Goal: Transaction & Acquisition: Obtain resource

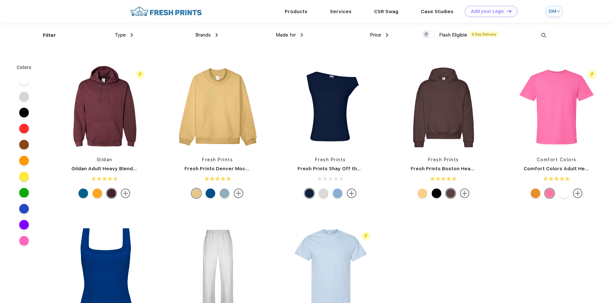
scroll to position [0, 0]
click at [541, 34] on img at bounding box center [543, 35] width 11 height 11
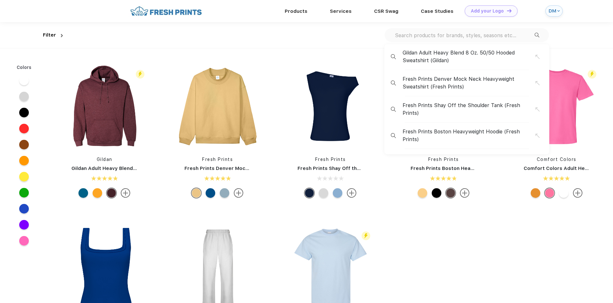
click at [450, 33] on input "text" at bounding box center [464, 35] width 140 height 7
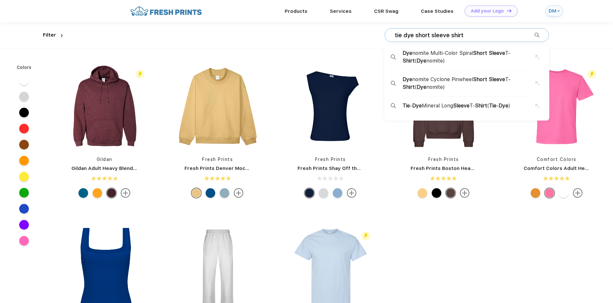
type input "tie dye short sleeve shirt"
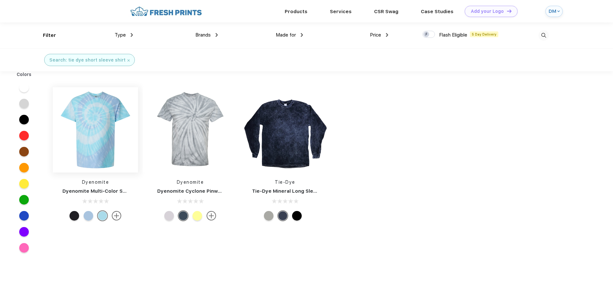
click at [93, 128] on img at bounding box center [95, 129] width 85 height 85
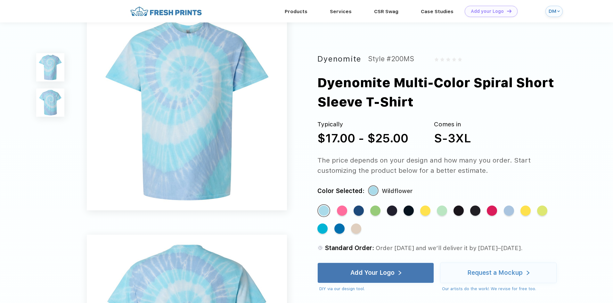
scroll to position [32, 0]
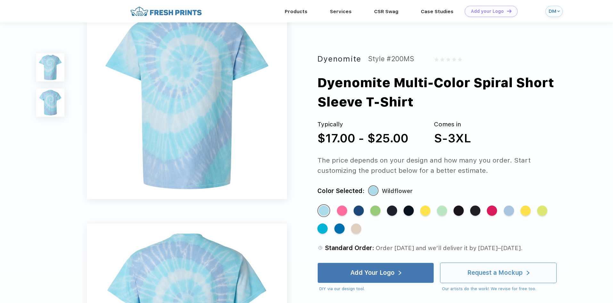
click at [497, 273] on div "Request a Mockup" at bounding box center [494, 272] width 55 height 6
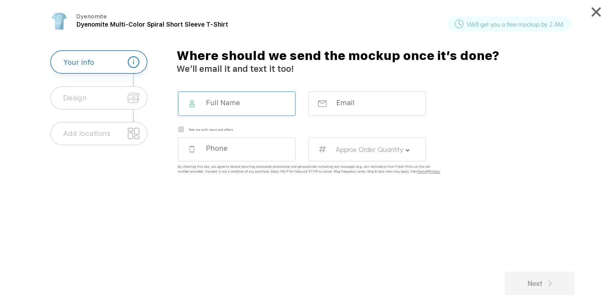
click at [248, 104] on input at bounding box center [241, 102] width 73 height 9
type input "[PERSON_NAME]"
click at [265, 149] on input "7703548557" at bounding box center [241, 148] width 73 height 9
drag, startPoint x: 265, startPoint y: 149, endPoint x: 198, endPoint y: 148, distance: 67.9
click at [198, 148] on div "7703548557" at bounding box center [237, 149] width 118 height 25
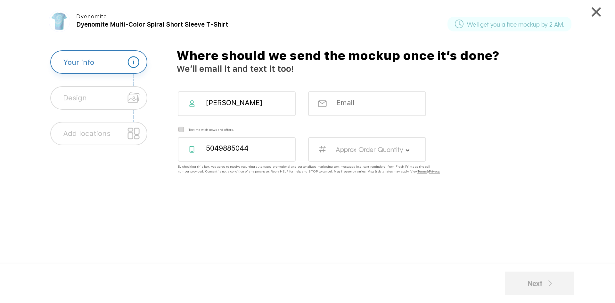
type input "5049885044"
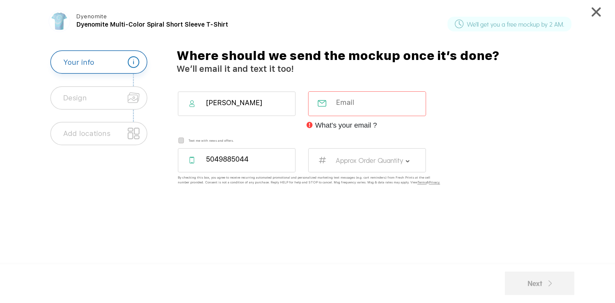
click at [356, 100] on input "email" at bounding box center [371, 102] width 73 height 9
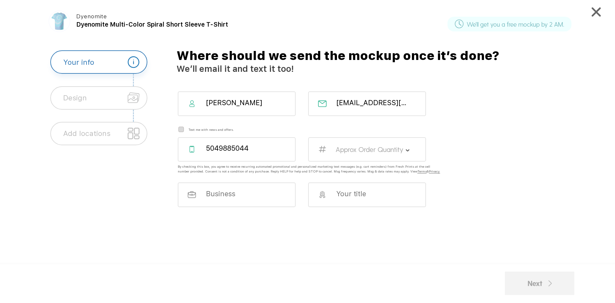
scroll to position [0, 3]
type input "[EMAIL_ADDRESS][DOMAIN_NAME]"
click at [93, 210] on div "Your info Design Add locations" at bounding box center [98, 169] width 87 height 239
click at [272, 197] on input at bounding box center [241, 193] width 73 height 9
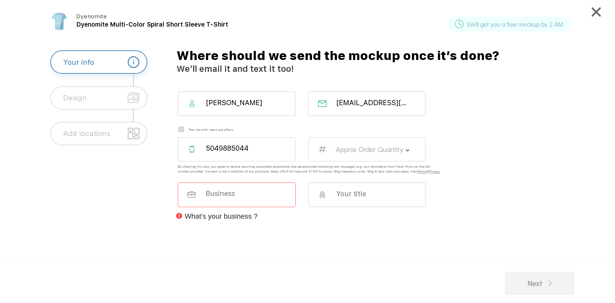
click at [350, 204] on div at bounding box center [367, 194] width 118 height 25
click at [339, 194] on input at bounding box center [372, 193] width 73 height 9
click at [235, 197] on input at bounding box center [241, 193] width 73 height 9
click at [352, 152] on label "Approx Order Quantity" at bounding box center [370, 149] width 68 height 8
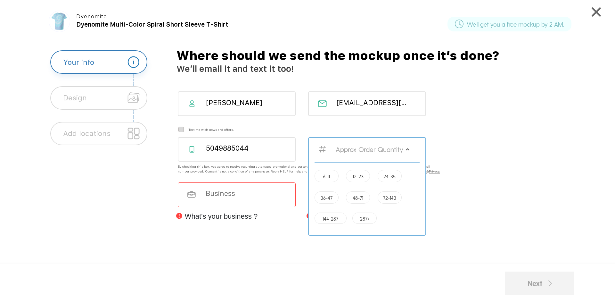
click at [331, 219] on label "144-287" at bounding box center [330, 218] width 16 height 5
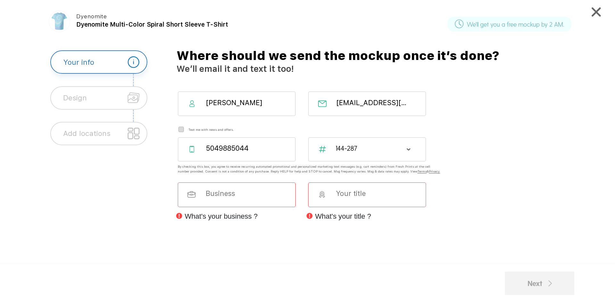
click at [239, 197] on input at bounding box center [241, 193] width 73 height 9
click at [221, 197] on input at bounding box center [241, 193] width 73 height 9
type input "[GEOGRAPHIC_DATA]"
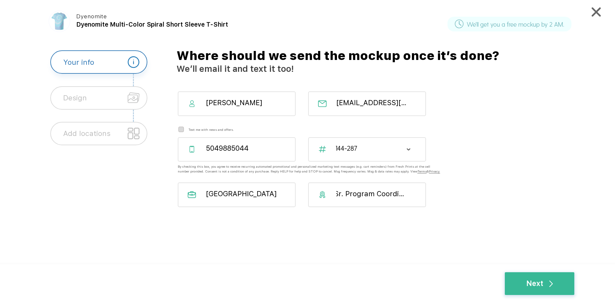
scroll to position [0, 9]
type input "Sr. Program Coordinator"
click at [367, 198] on input "Sr. Program Coordinator" at bounding box center [372, 193] width 73 height 9
click at [534, 283] on div "Next" at bounding box center [539, 283] width 27 height 11
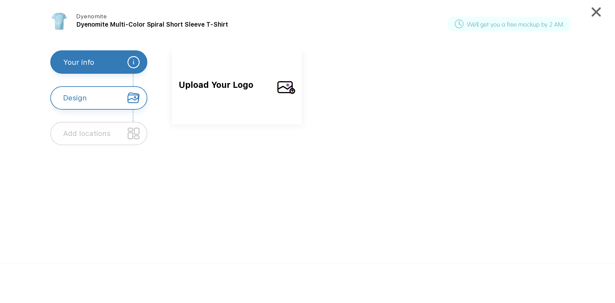
click at [230, 88] on span "Upload Your Logo" at bounding box center [225, 92] width 93 height 28
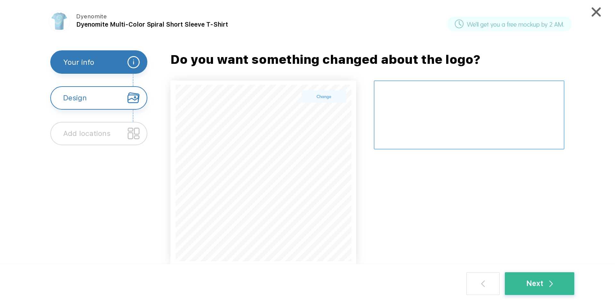
click at [416, 99] on textarea at bounding box center [469, 114] width 191 height 69
click at [516, 94] on textarea at bounding box center [469, 114] width 191 height 69
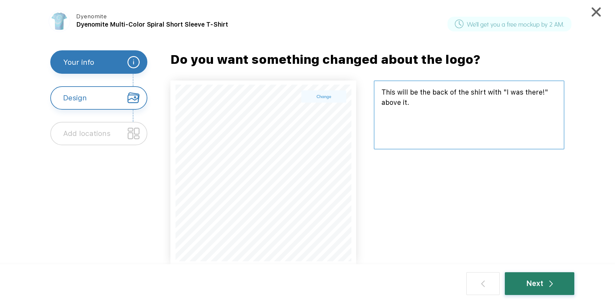
type textarea "This will be the back of the shirt with "I was there!" above it."
click at [535, 287] on div "Next" at bounding box center [539, 283] width 27 height 11
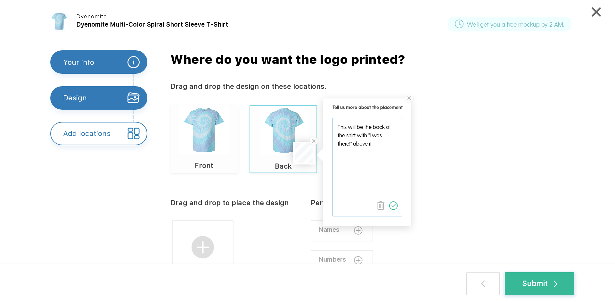
click at [395, 205] on img at bounding box center [393, 205] width 9 height 9
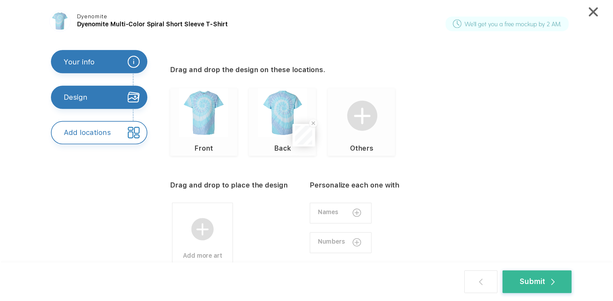
scroll to position [32, 0]
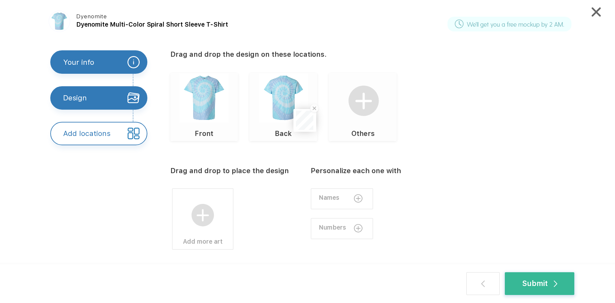
click at [209, 114] on img at bounding box center [203, 97] width 49 height 49
click at [209, 217] on img at bounding box center [202, 215] width 23 height 23
click at [286, 207] on div "Upload your own design" at bounding box center [283, 202] width 69 height 20
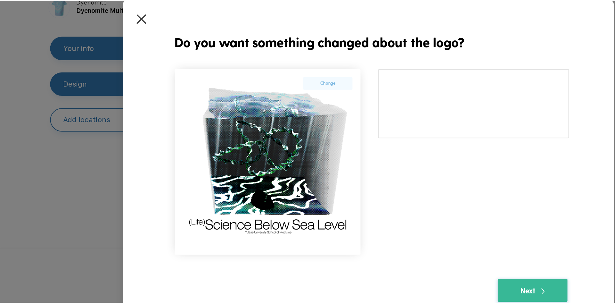
scroll to position [0, 0]
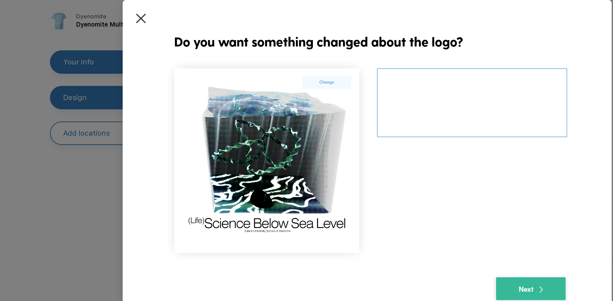
click at [432, 99] on textarea at bounding box center [472, 102] width 190 height 69
type textarea "This is the front design."
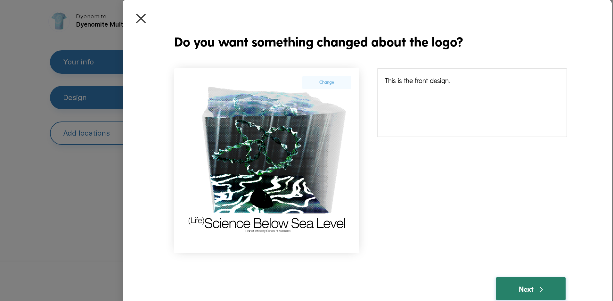
click at [535, 292] on div "Next" at bounding box center [531, 288] width 24 height 11
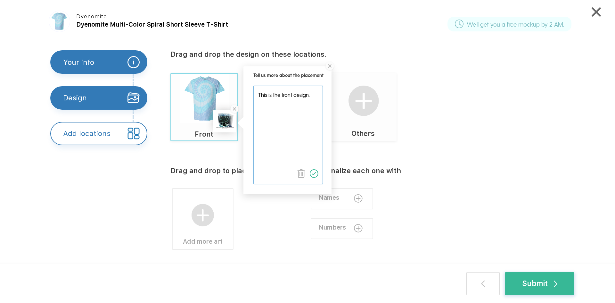
click at [315, 175] on img at bounding box center [314, 173] width 9 height 9
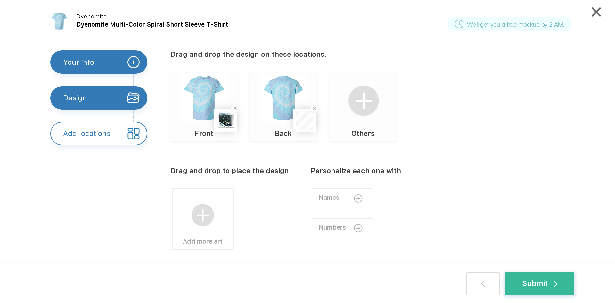
click at [378, 121] on div "Others" at bounding box center [363, 128] width 68 height 25
click at [367, 111] on img at bounding box center [363, 100] width 31 height 31
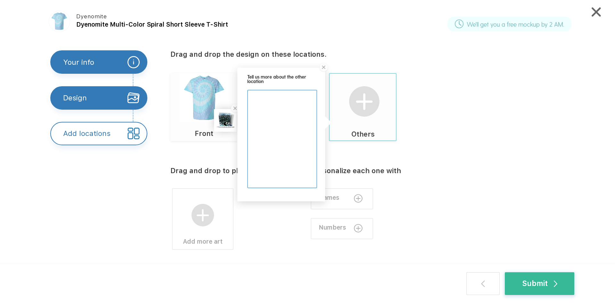
click at [350, 108] on img at bounding box center [364, 101] width 31 height 31
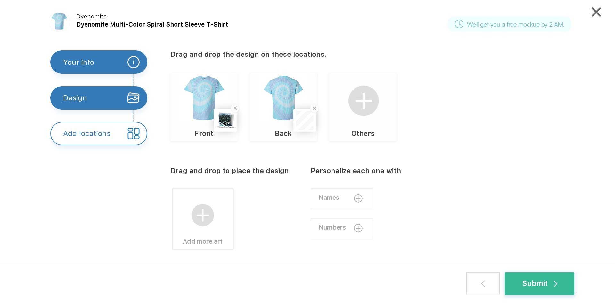
click at [350, 108] on img at bounding box center [363, 100] width 31 height 31
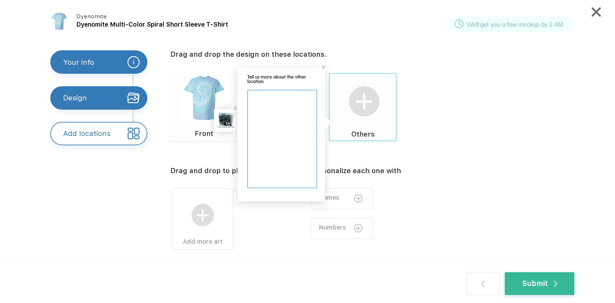
click at [287, 134] on textarea at bounding box center [282, 128] width 68 height 76
click at [200, 220] on img at bounding box center [202, 215] width 23 height 23
click at [206, 217] on img at bounding box center [202, 215] width 23 height 23
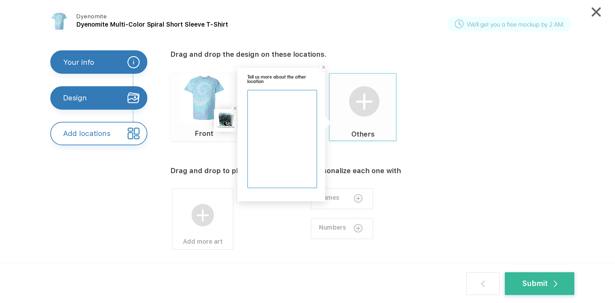
click at [206, 217] on img at bounding box center [202, 215] width 23 height 23
click at [298, 208] on div "Upload your own design" at bounding box center [283, 202] width 69 height 20
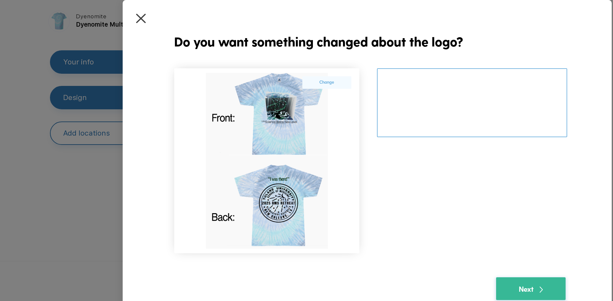
click at [422, 78] on textarea at bounding box center [472, 102] width 190 height 69
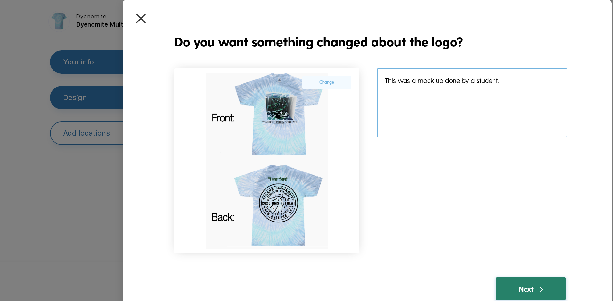
type textarea "This was a mock up done by a student."
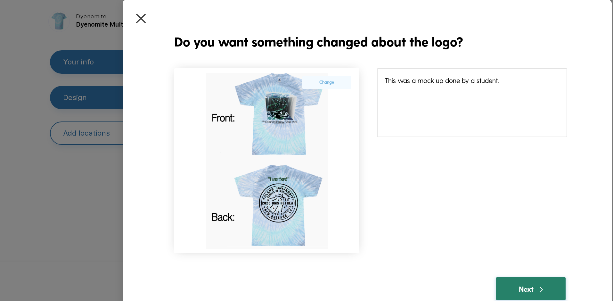
click at [529, 287] on div "Next" at bounding box center [531, 288] width 24 height 11
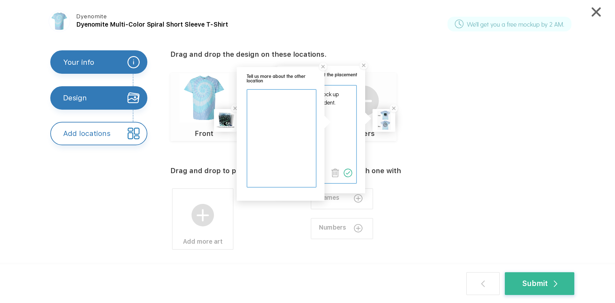
click at [349, 172] on img at bounding box center [348, 172] width 9 height 9
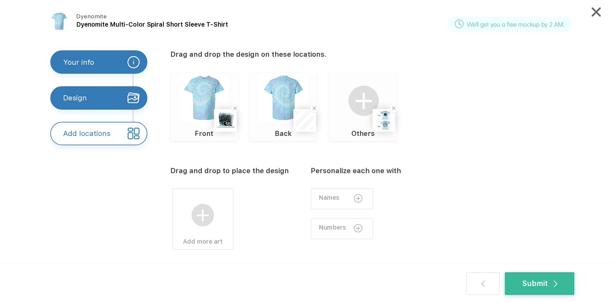
click at [384, 127] on div at bounding box center [383, 119] width 19 height 19
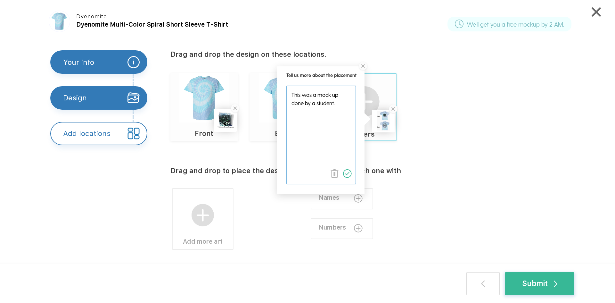
click at [349, 175] on img at bounding box center [347, 173] width 9 height 9
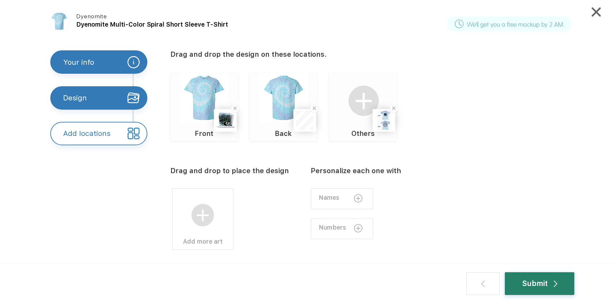
click at [546, 284] on div "Submit" at bounding box center [539, 283] width 35 height 11
